Goal: Understand process/instructions

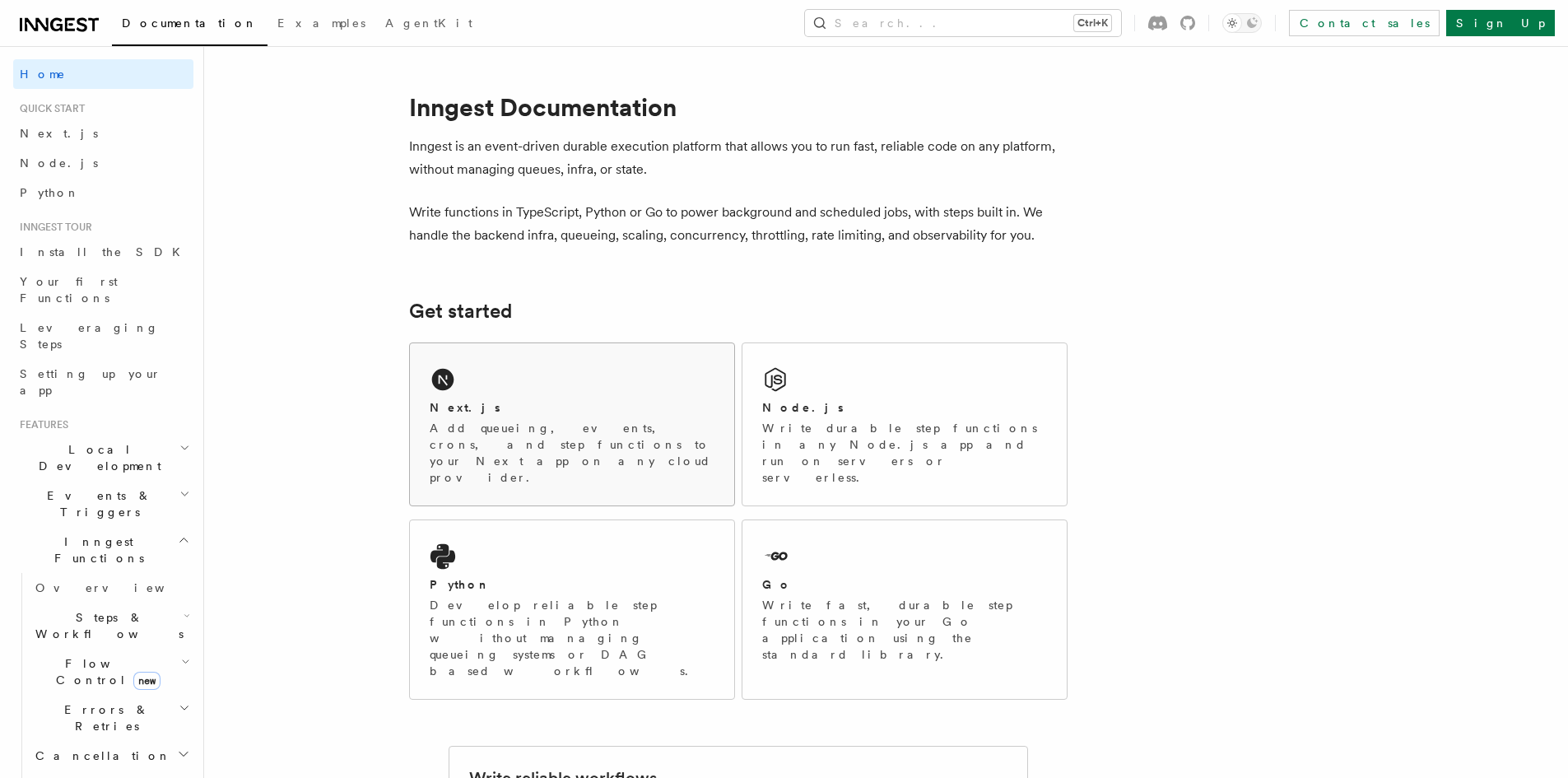
click at [579, 407] on div "Next.js" at bounding box center [571, 408] width 285 height 17
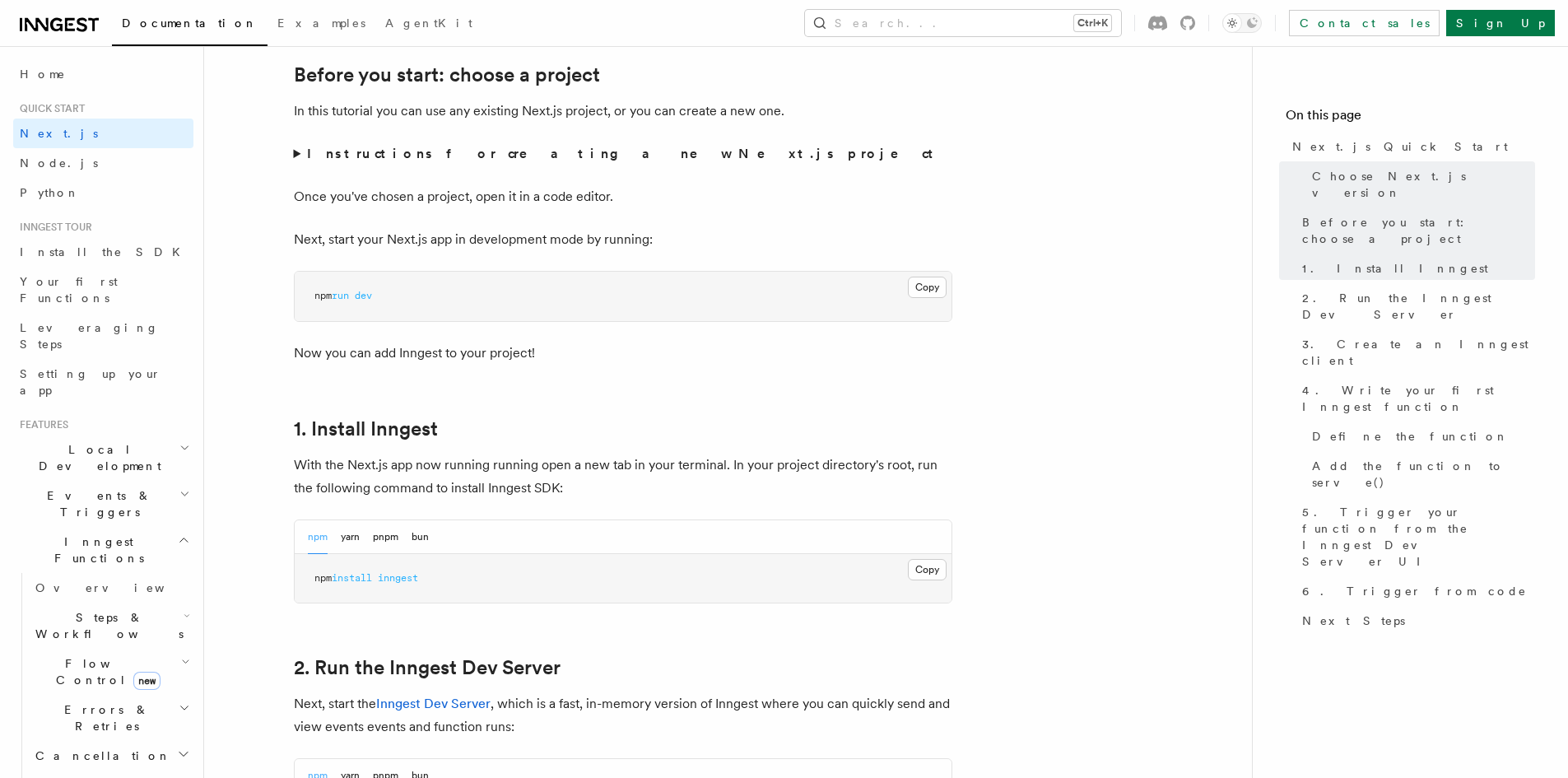
scroll to position [658, 0]
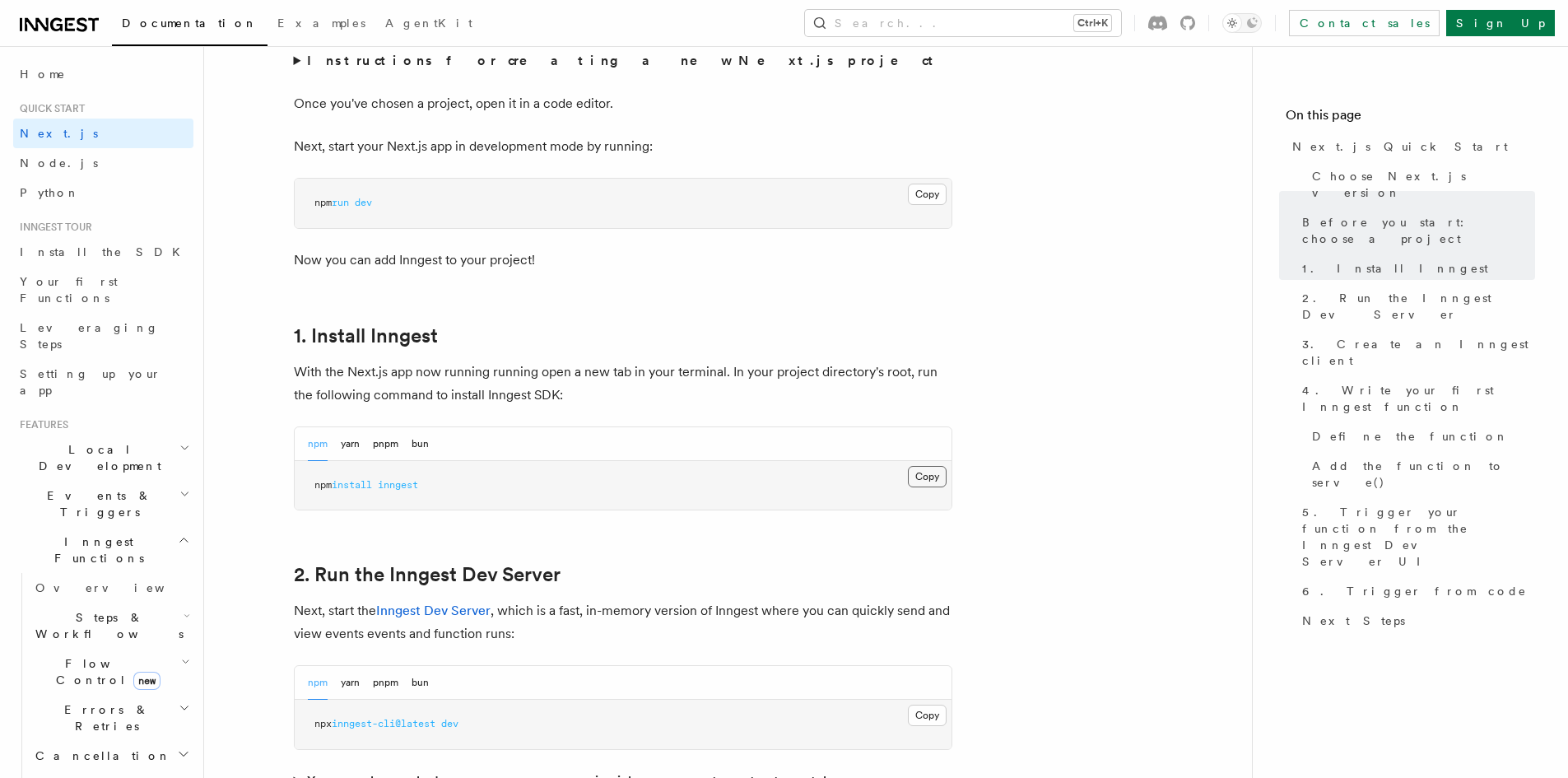
click at [916, 471] on button "Copy Copied" at bounding box center [927, 476] width 38 height 22
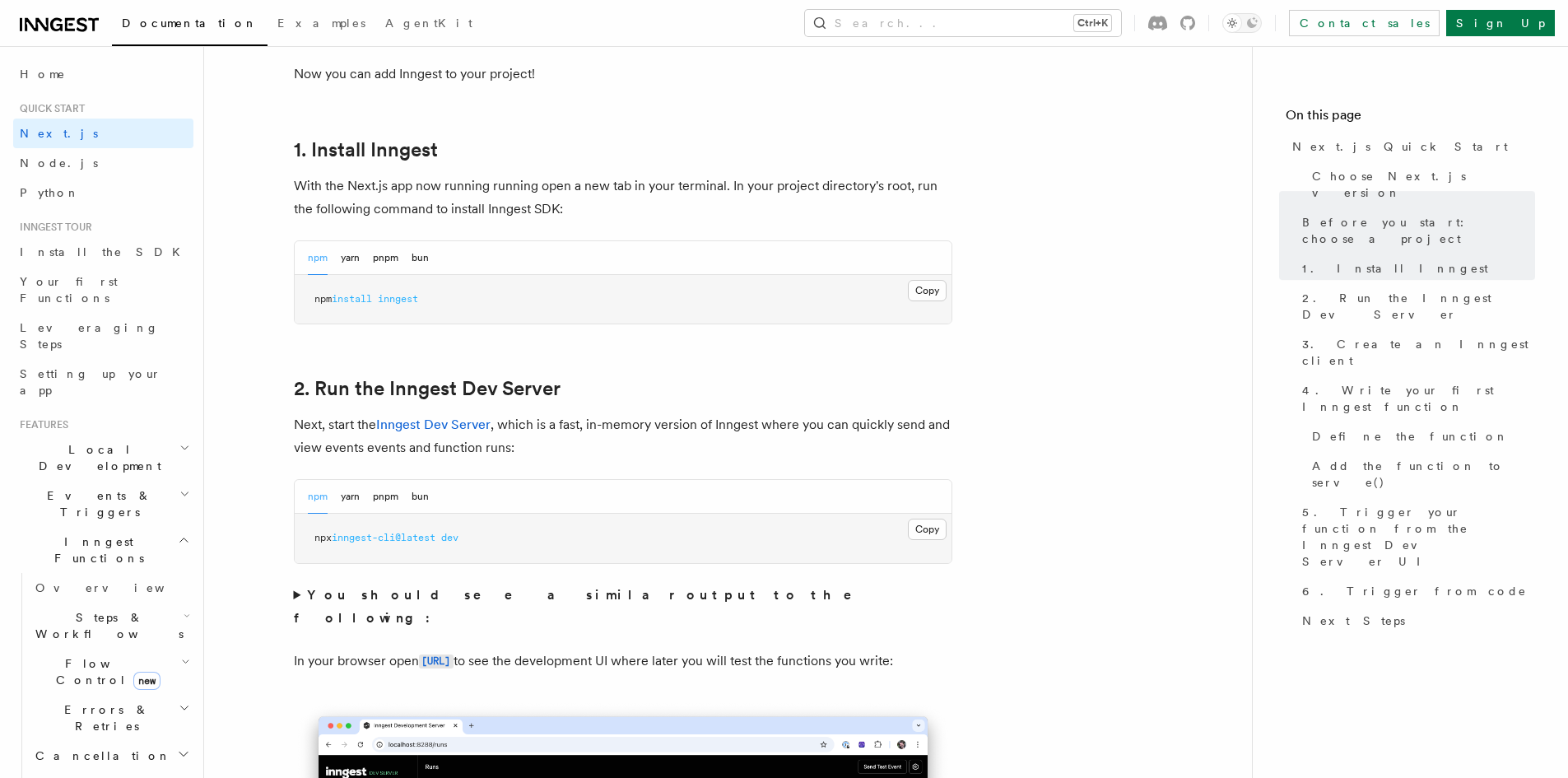
scroll to position [905, 0]
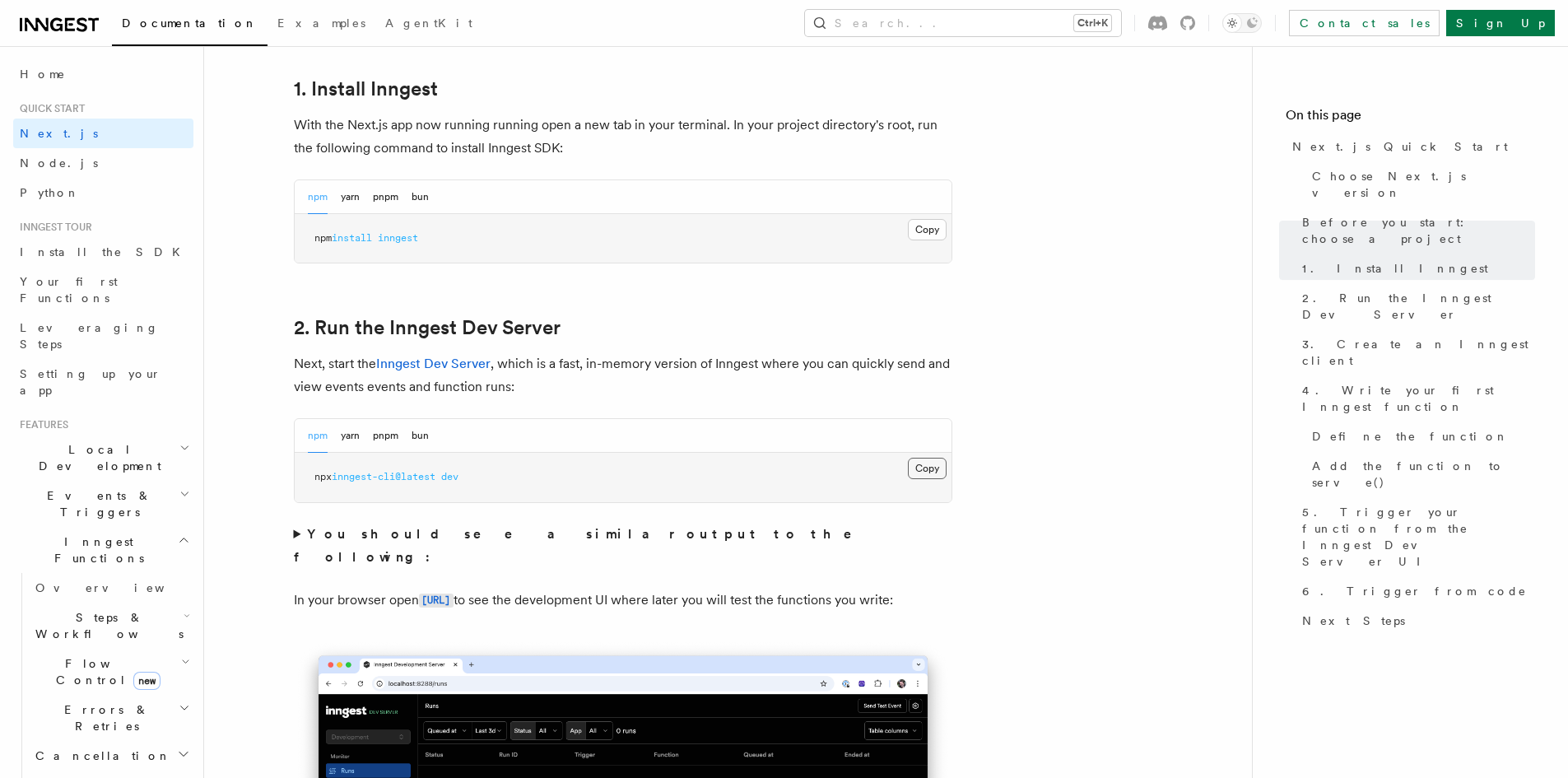
click at [940, 461] on button "Copy Copied" at bounding box center [927, 468] width 38 height 22
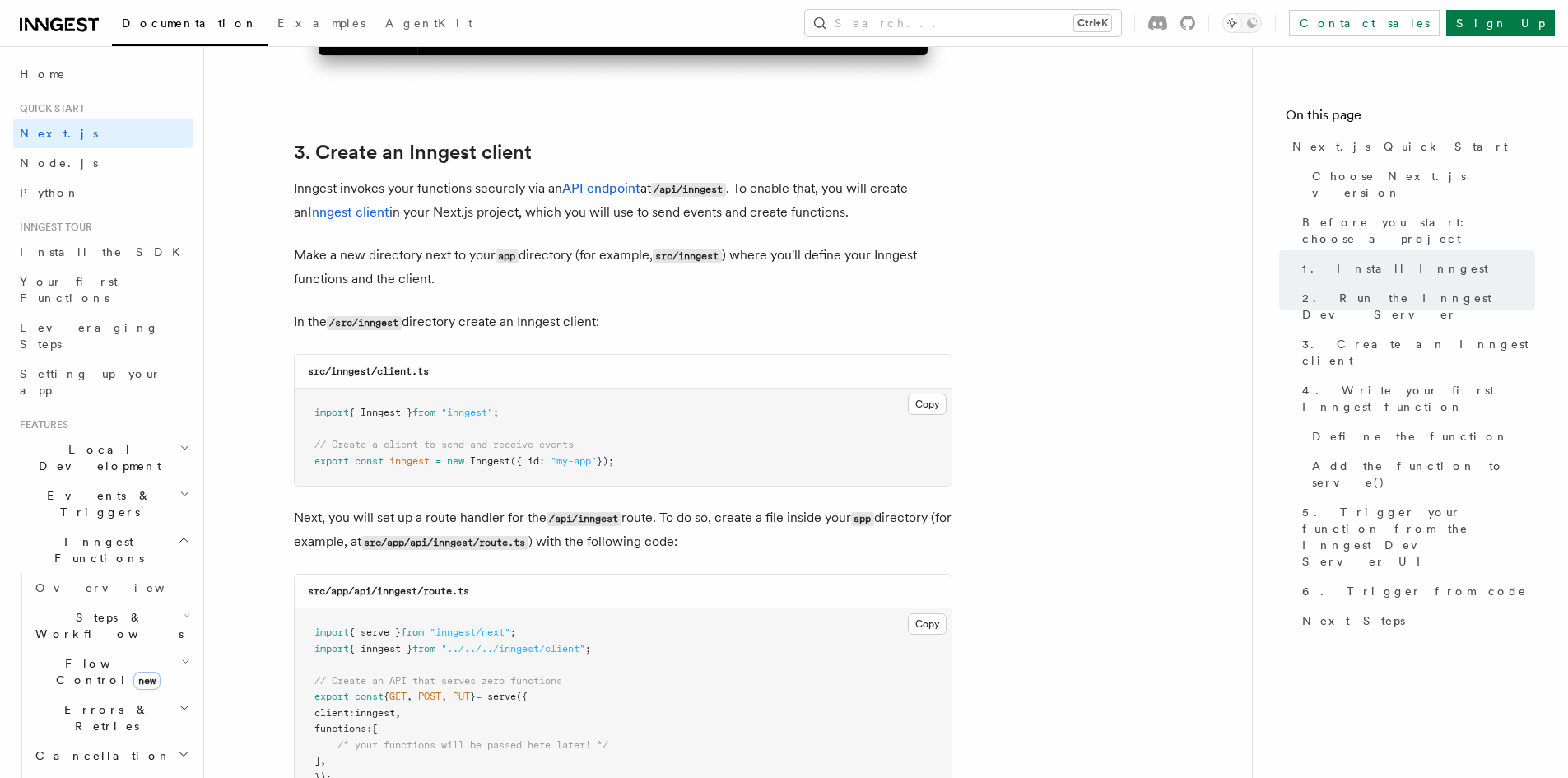
scroll to position [1893, 0]
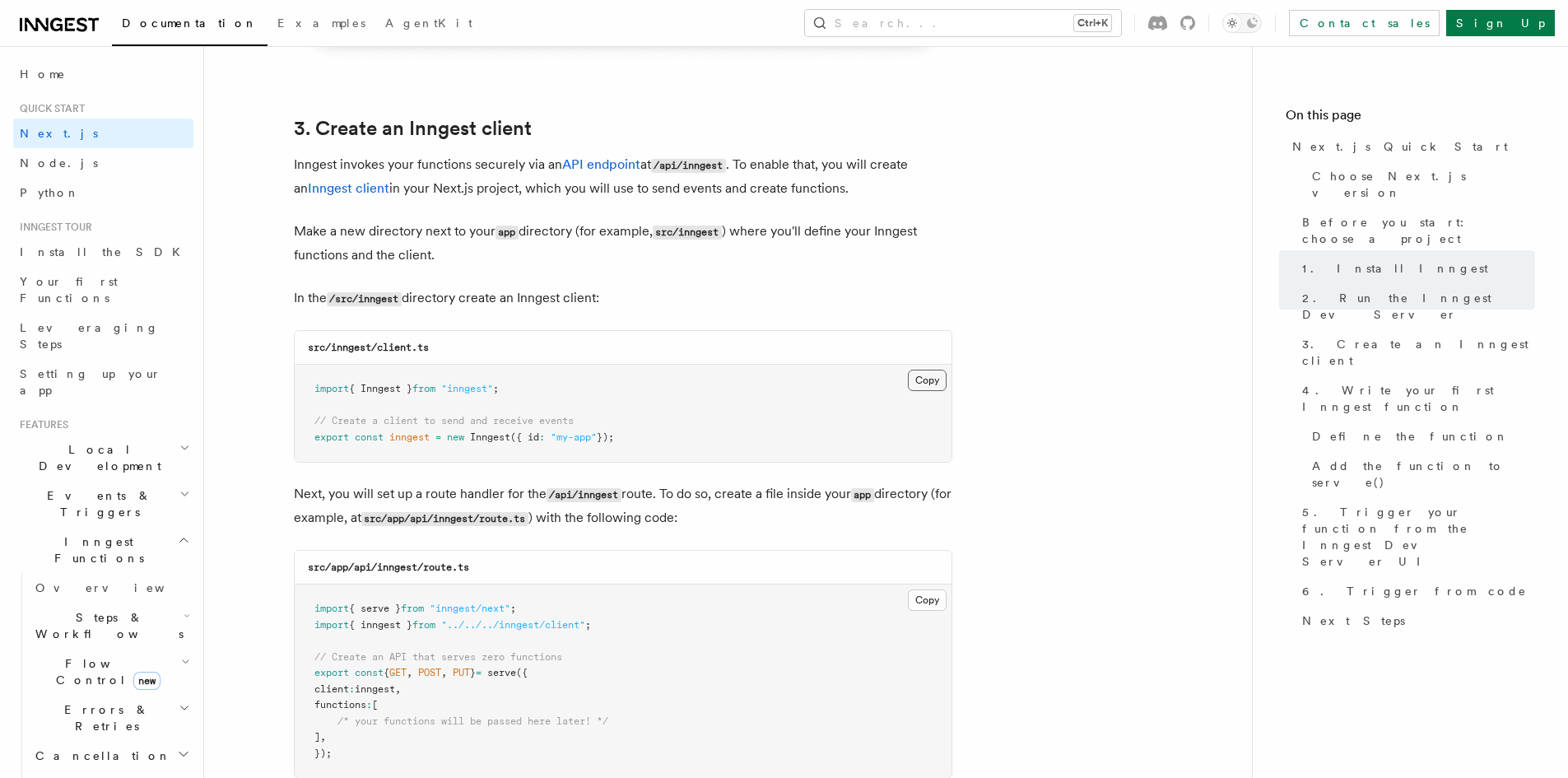
click at [928, 382] on button "Copy Copied" at bounding box center [927, 380] width 38 height 22
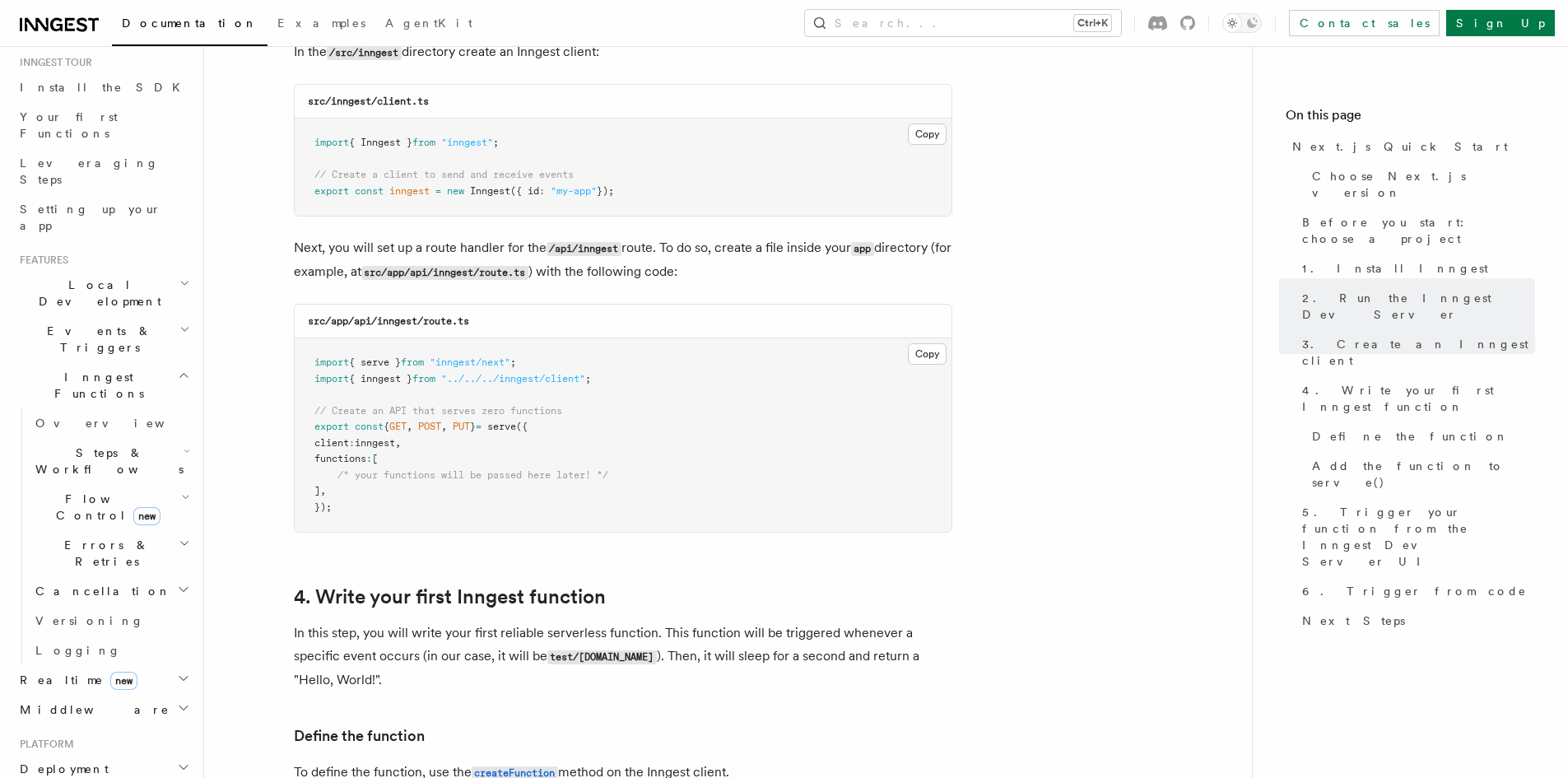
scroll to position [2140, 0]
click at [929, 353] on button "Copy Copied" at bounding box center [927, 353] width 38 height 22
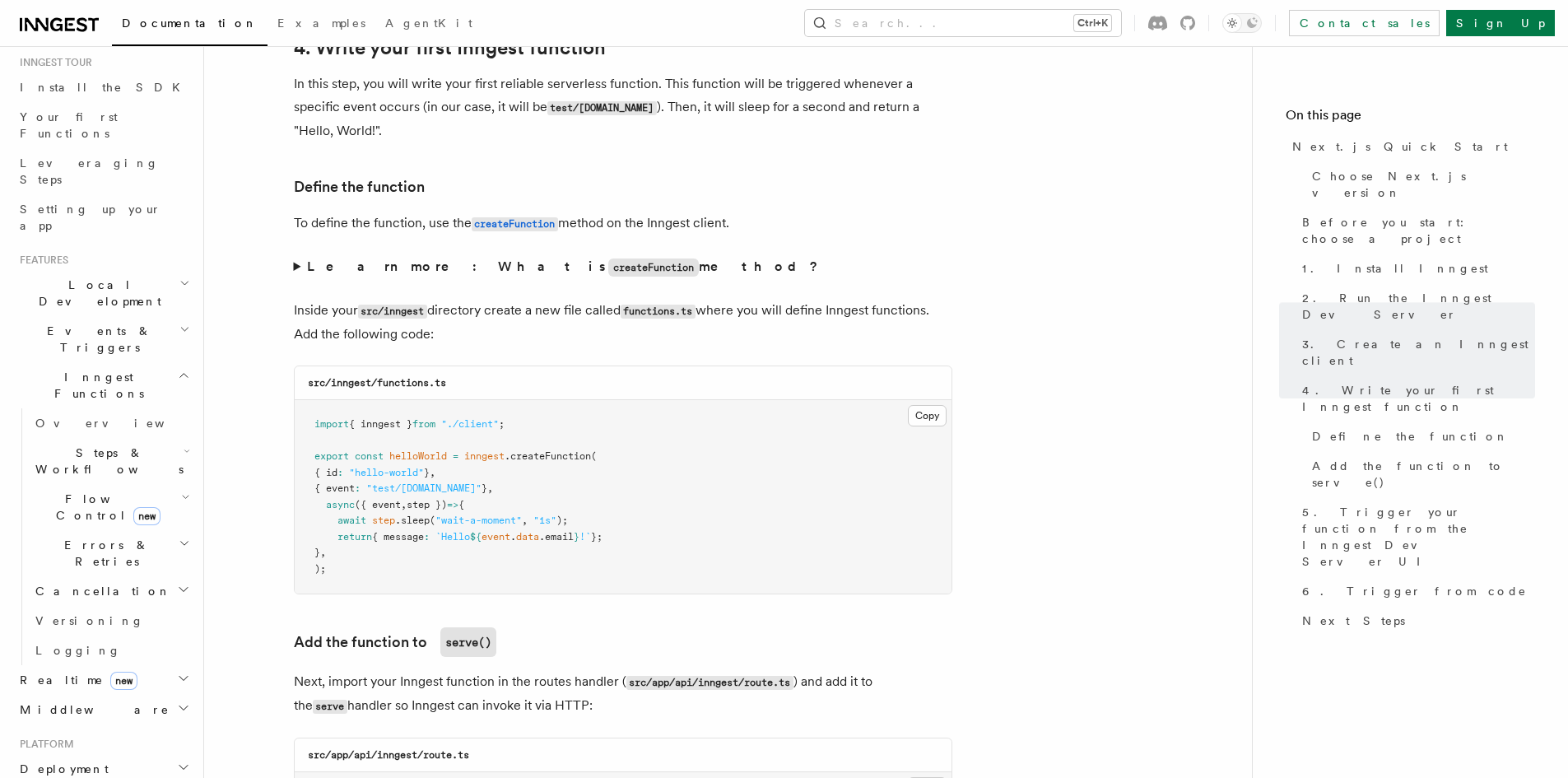
scroll to position [2716, 0]
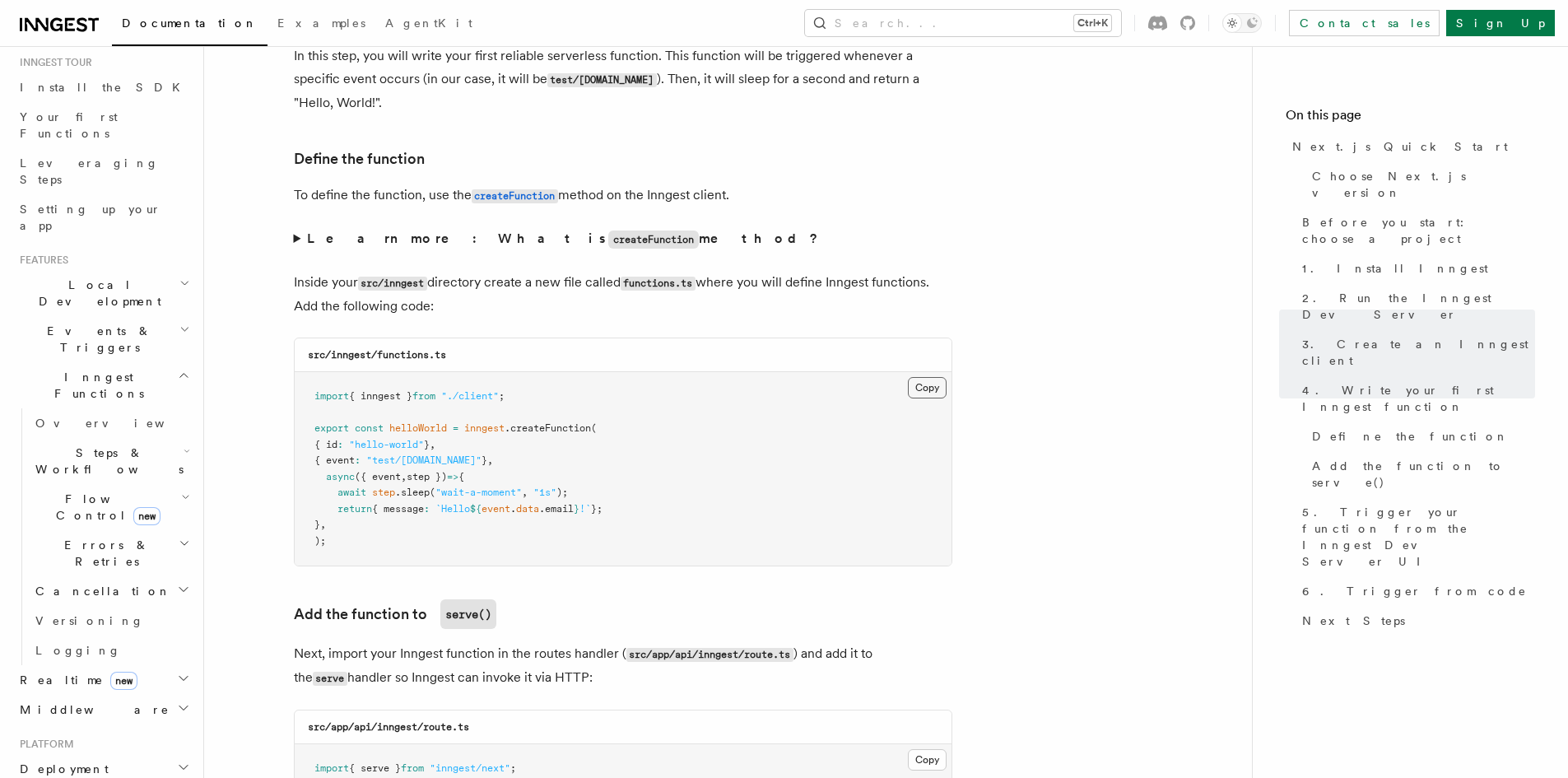
click at [914, 384] on button "Copy Copied" at bounding box center [927, 387] width 38 height 22
